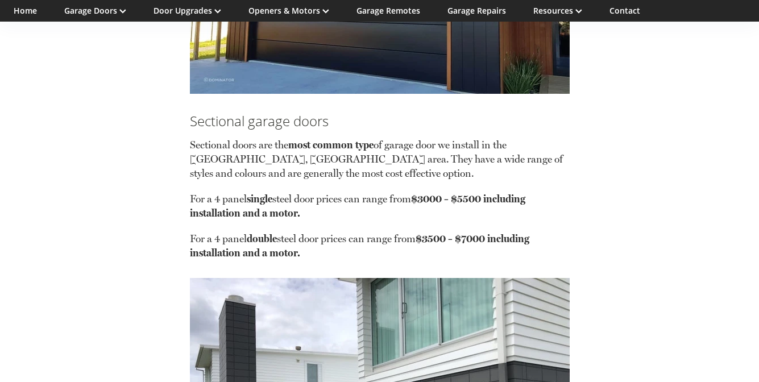
scroll to position [1460, 0]
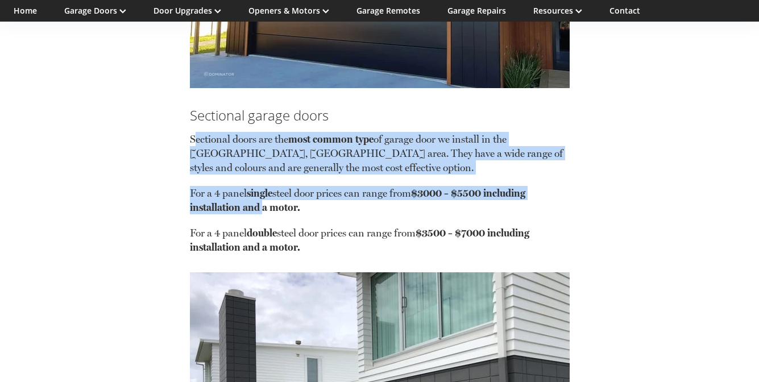
drag, startPoint x: 194, startPoint y: 139, endPoint x: 261, endPoint y: 205, distance: 94.1
click at [261, 205] on div "Sectional doors are the most common type of garage door we install in the [GEOG…" at bounding box center [380, 189] width 380 height 130
click at [261, 205] on strong "$3000 – $5500 including installation and a motor." at bounding box center [358, 200] width 336 height 26
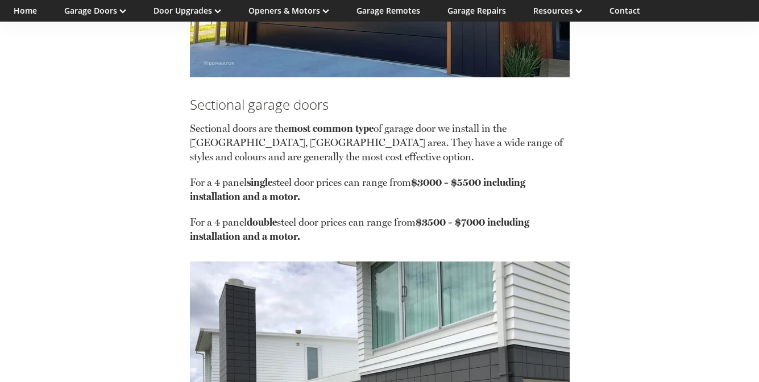
scroll to position [1479, 0]
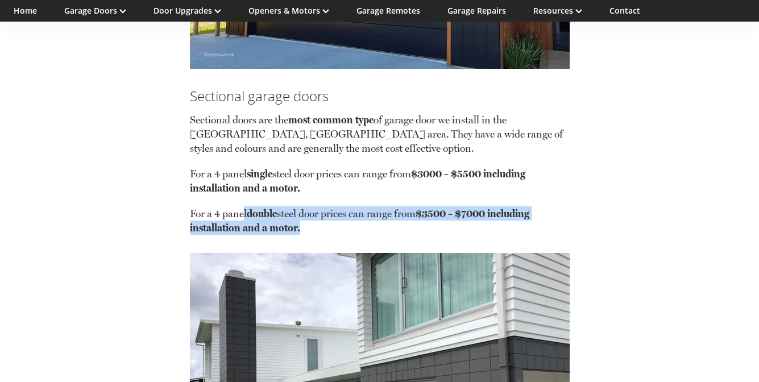
drag, startPoint x: 244, startPoint y: 212, endPoint x: 311, endPoint y: 233, distance: 69.8
click at [311, 233] on p "For a 4 panel double steel door prices can range from $3500 – $7000 including i…" at bounding box center [380, 220] width 380 height 28
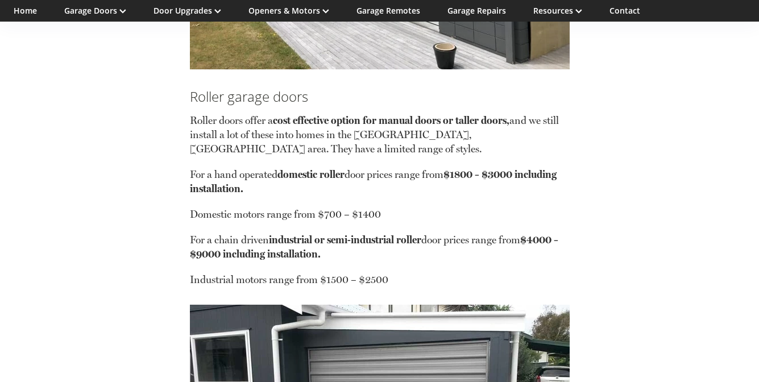
scroll to position [1950, 0]
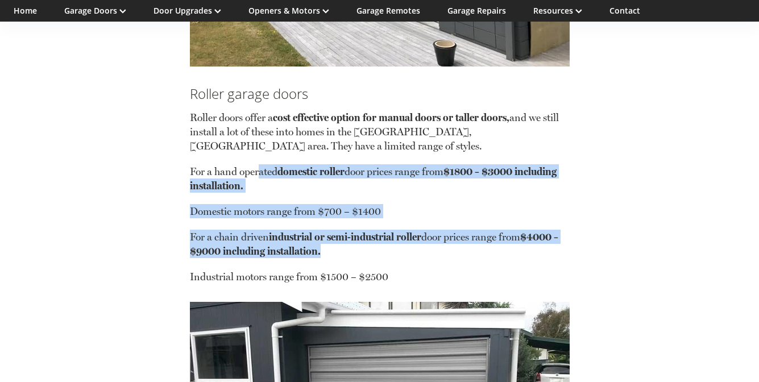
drag, startPoint x: 261, startPoint y: 175, endPoint x: 413, endPoint y: 254, distance: 171.7
click at [413, 254] on div "Roller doors offer a cost effective option for manual doors or taller doors, an…" at bounding box center [380, 192] width 380 height 181
click at [413, 254] on p "For a chain driven industrial or semi-industrial roller door prices range from …" at bounding box center [380, 250] width 380 height 40
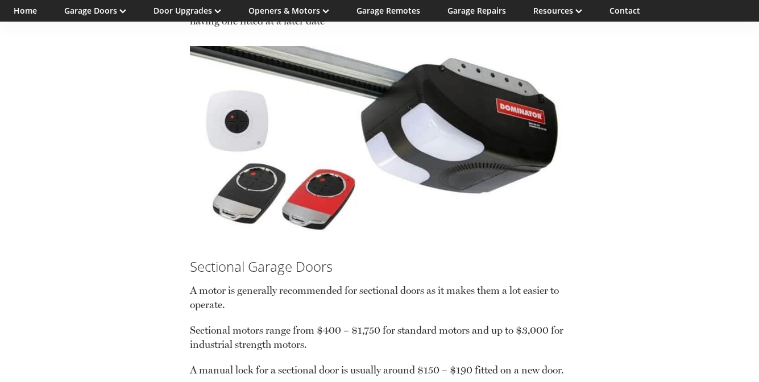
scroll to position [4794, 0]
